Goal: Information Seeking & Learning: Learn about a topic

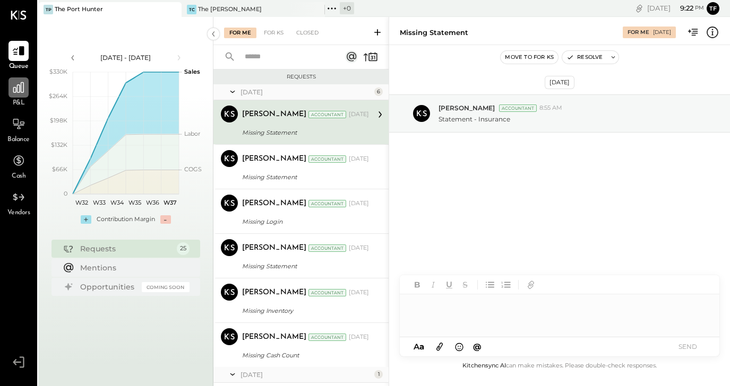
click at [19, 96] on div at bounding box center [18, 87] width 20 height 20
